Goal: Entertainment & Leisure: Browse casually

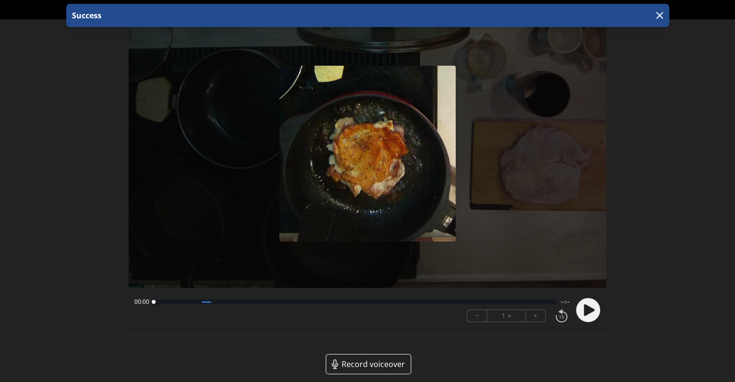
click at [592, 309] on icon at bounding box center [589, 311] width 11 height 12
click at [537, 316] on button "+" at bounding box center [535, 316] width 19 height 12
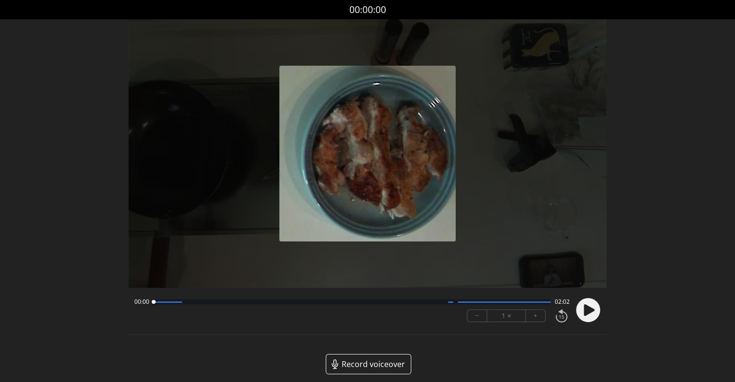
click at [584, 310] on icon at bounding box center [589, 311] width 11 height 12
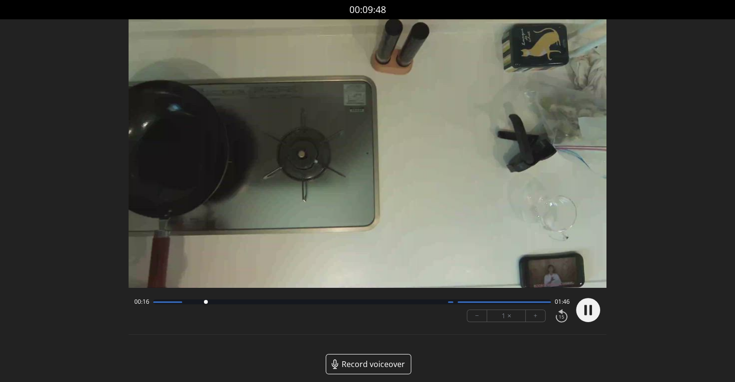
click at [532, 319] on button "+" at bounding box center [535, 316] width 19 height 12
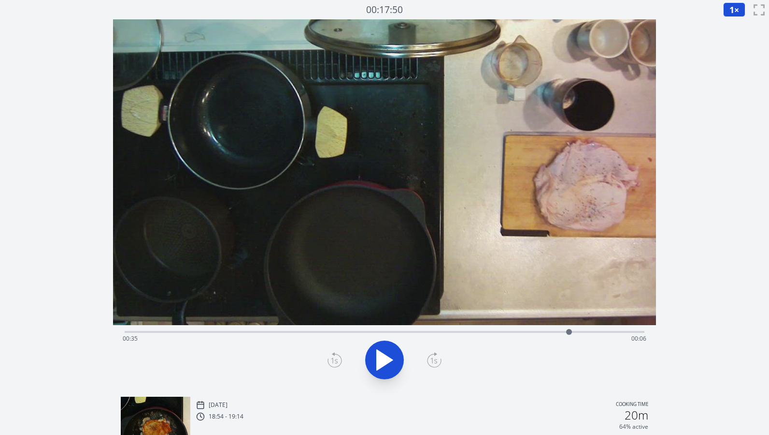
drag, startPoint x: 166, startPoint y: 333, endPoint x: 569, endPoint y: 330, distance: 403.1
click at [569, 330] on div at bounding box center [569, 332] width 6 height 6
drag, startPoint x: 635, startPoint y: 329, endPoint x: 400, endPoint y: 318, distance: 234.7
click at [400, 318] on div "Time elapsed: 00:21 Time remaining: 00:20" at bounding box center [384, 203] width 543 height 369
click at [406, 331] on div "Time elapsed: 00:41 Time remaining: 00:00" at bounding box center [385, 338] width 524 height 15
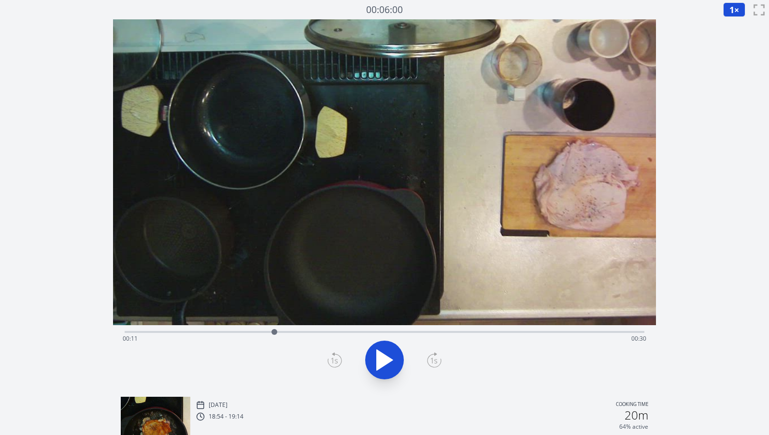
drag, startPoint x: 407, startPoint y: 330, endPoint x: 275, endPoint y: 328, distance: 132.9
click at [275, 328] on div at bounding box center [274, 331] width 15 height 15
drag, startPoint x: 273, startPoint y: 330, endPoint x: 402, endPoint y: 326, distance: 129.6
click at [402, 326] on div at bounding box center [402, 331] width 15 height 15
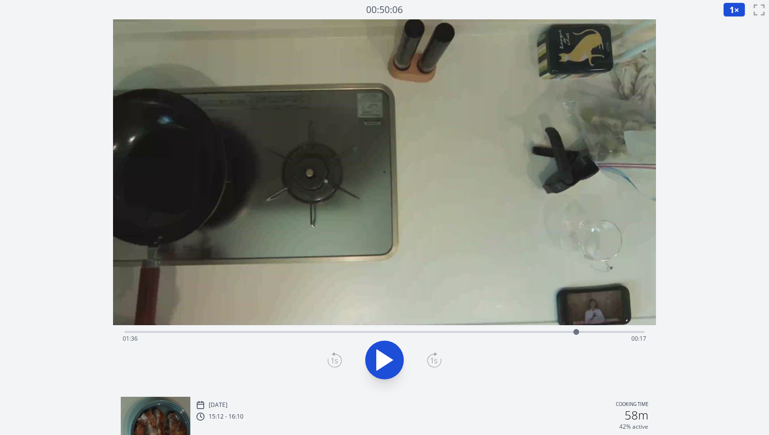
drag, startPoint x: 139, startPoint y: 333, endPoint x: 578, endPoint y: 346, distance: 439.1
click at [578, 333] on div "Time elapsed: 01:36 Time remaining: 00:17" at bounding box center [385, 332] width 520 height 2
click at [342, 329] on div "Time elapsed: 01:52 Time remaining: 00:00" at bounding box center [385, 331] width 520 height 12
drag, startPoint x: 343, startPoint y: 332, endPoint x: 502, endPoint y: 342, distance: 158.9
click at [502, 333] on div "Time elapsed: 01:21 Time remaining: 00:32" at bounding box center [385, 332] width 520 height 2
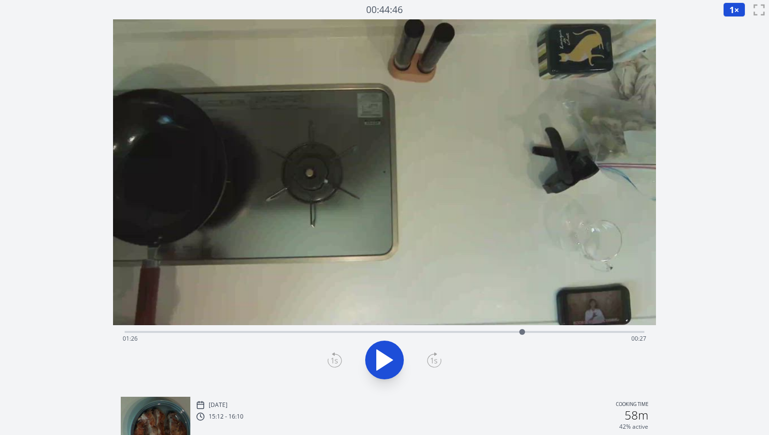
drag, startPoint x: 500, startPoint y: 333, endPoint x: 522, endPoint y: 318, distance: 27.5
click at [522, 318] on div "Time elapsed: 01:26 Time remaining: 00:27" at bounding box center [384, 203] width 543 height 369
drag, startPoint x: 522, startPoint y: 332, endPoint x: 537, endPoint y: 334, distance: 15.2
click at [537, 334] on div at bounding box center [536, 332] width 6 height 6
